Goal: Transaction & Acquisition: Purchase product/service

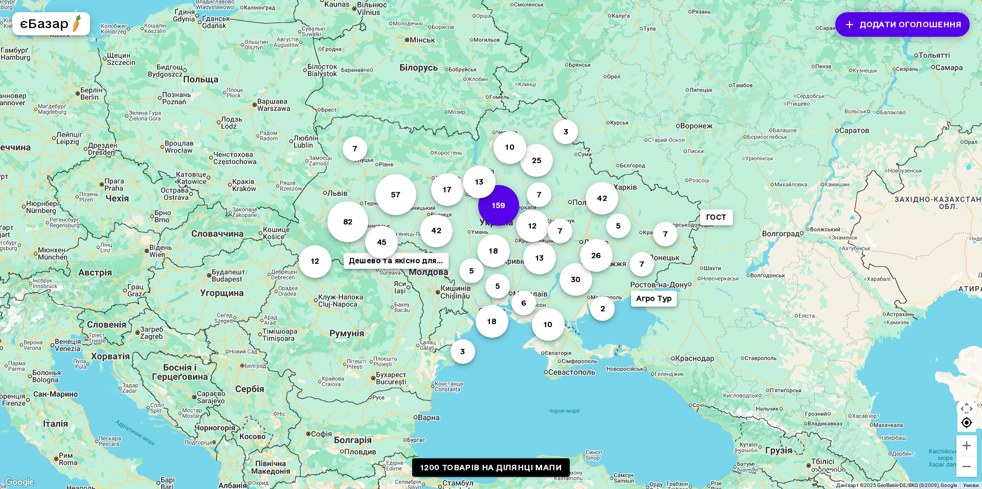
click at [490, 201] on button "159" at bounding box center [498, 205] width 41 height 41
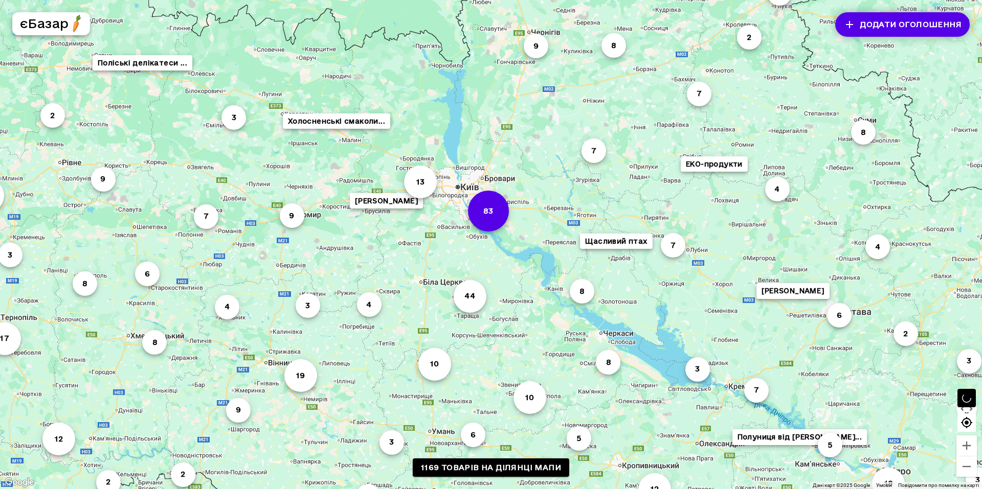
click at [489, 216] on button "83" at bounding box center [488, 210] width 41 height 41
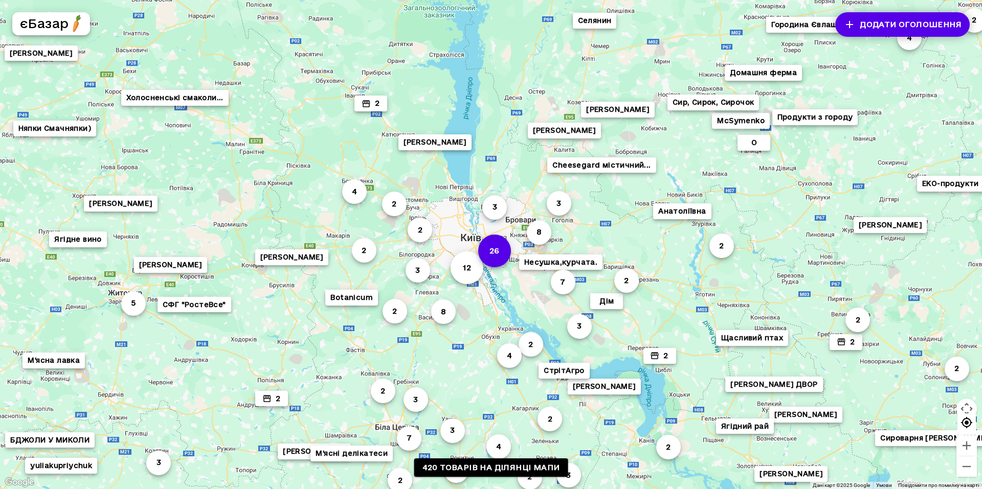
click at [506, 250] on button "26" at bounding box center [494, 251] width 33 height 33
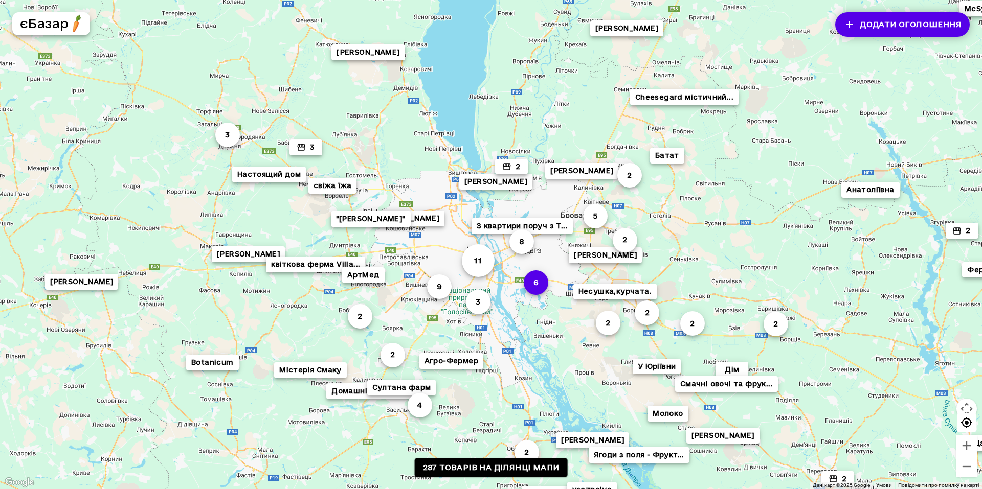
click at [544, 286] on button "6" at bounding box center [536, 282] width 25 height 25
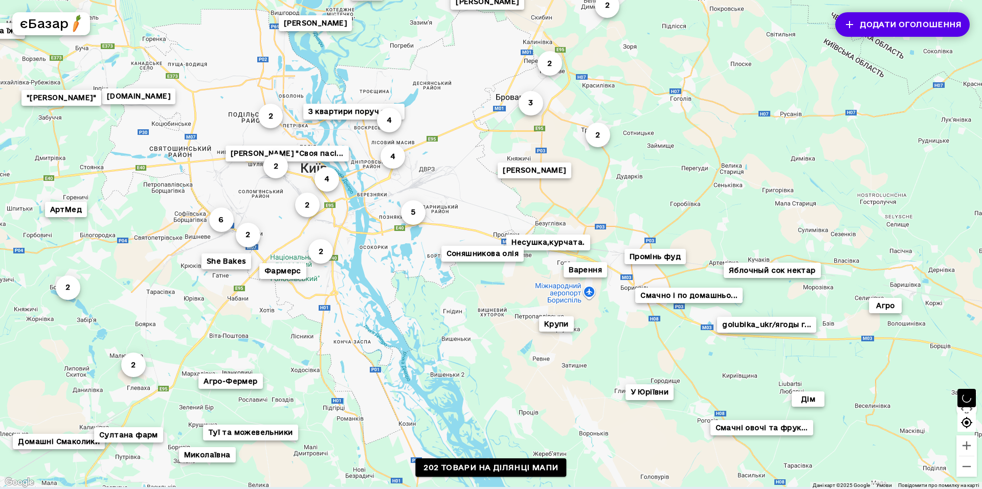
drag, startPoint x: 788, startPoint y: 300, endPoint x: 705, endPoint y: 262, distance: 91.5
click at [705, 262] on div "2 [PERSON_NAME] 4 2 2 4 З квартири поруч з T... Смачно і по домашньо... 4 2 2 5…" at bounding box center [898, 484] width 982 height 552
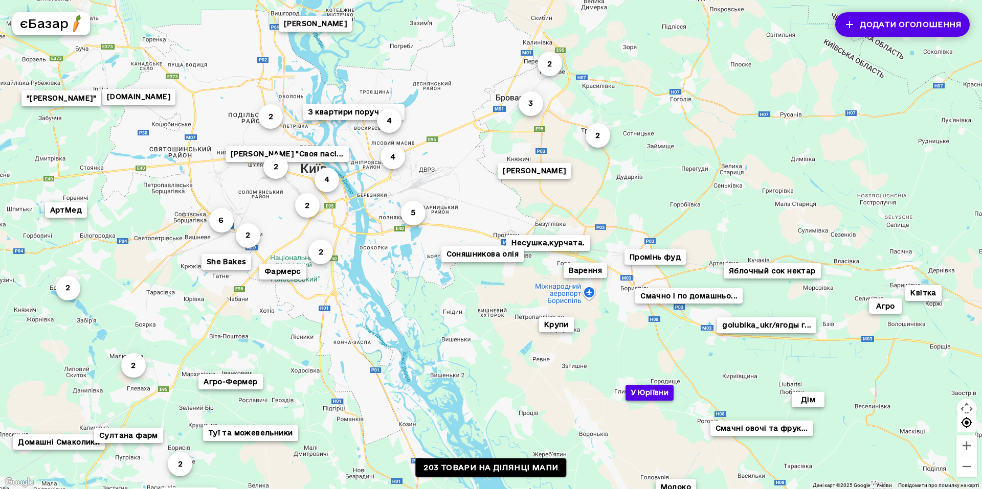
click at [636, 395] on button "У Юріївни" at bounding box center [649, 393] width 49 height 16
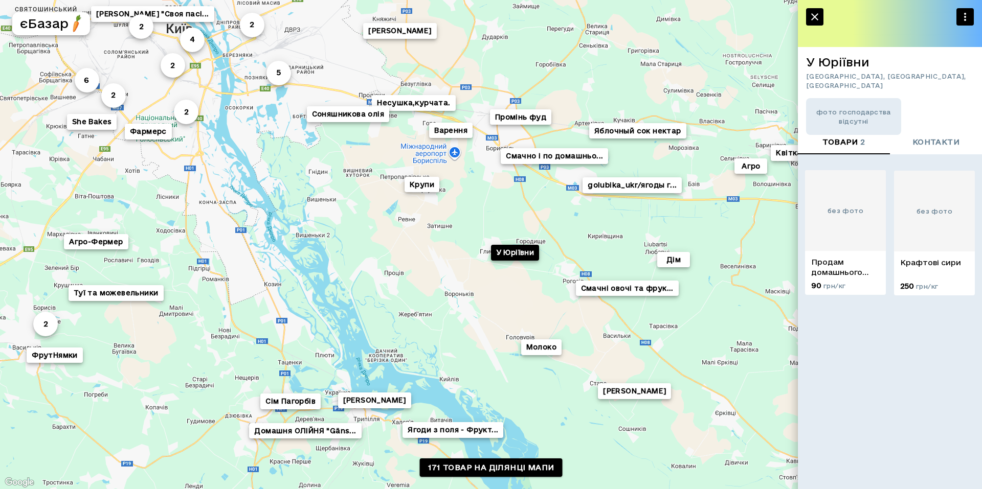
click at [836, 218] on div "без фото" at bounding box center [845, 210] width 81 height 81
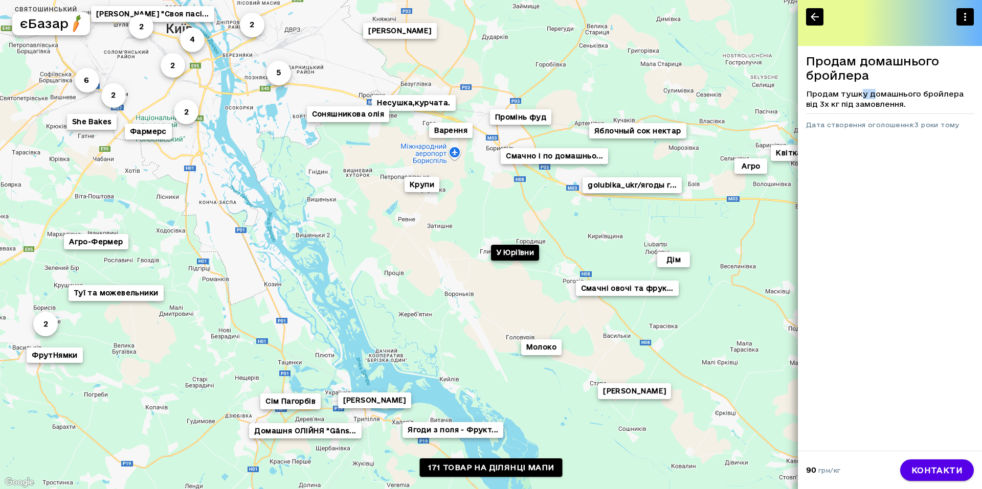
drag, startPoint x: 861, startPoint y: 88, endPoint x: 874, endPoint y: 89, distance: 12.3
click at [874, 89] on div "Продам домашнього бройлера Продам тушку домашнього бройлера від 3х кг під замов…" at bounding box center [890, 92] width 184 height 93
click at [874, 89] on p "Продам тушку домашнього бройлера від 3х кг під замовлення." at bounding box center [890, 99] width 168 height 20
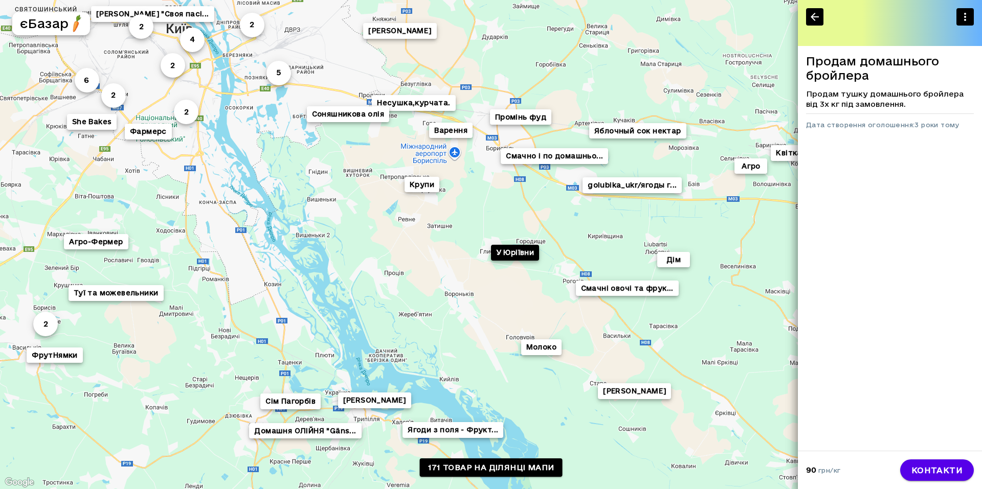
click at [874, 89] on p "Продам тушку домашнього бройлера від 3х кг під замовлення." at bounding box center [890, 99] width 168 height 20
click at [880, 95] on p "Продам тушку домашнього бройлера від 3х кг під замовлення." at bounding box center [890, 99] width 168 height 20
click at [823, 17] on div at bounding box center [890, 23] width 184 height 46
click at [815, 24] on button "button" at bounding box center [814, 16] width 17 height 17
